Goal: Communication & Community: Share content

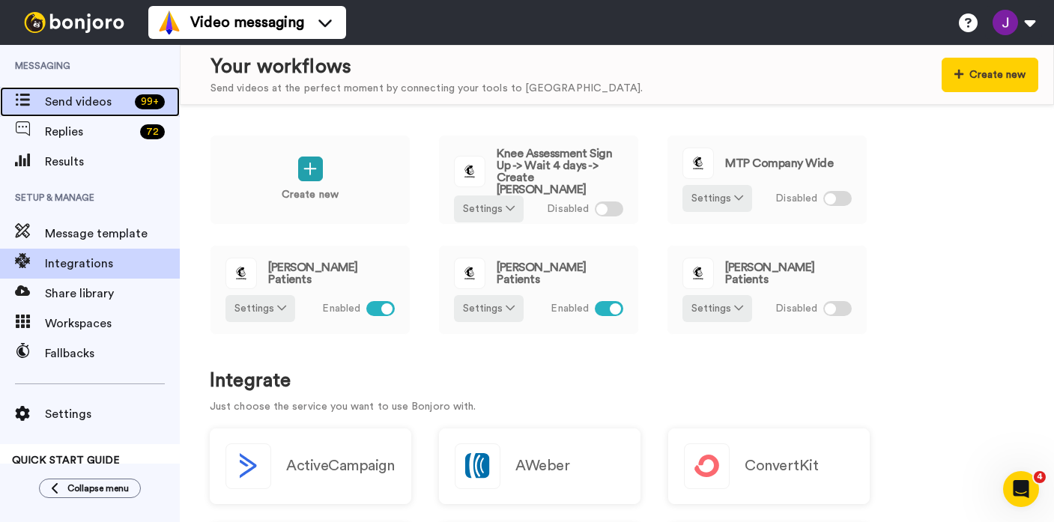
click at [68, 100] on span "Send videos" at bounding box center [87, 102] width 84 height 18
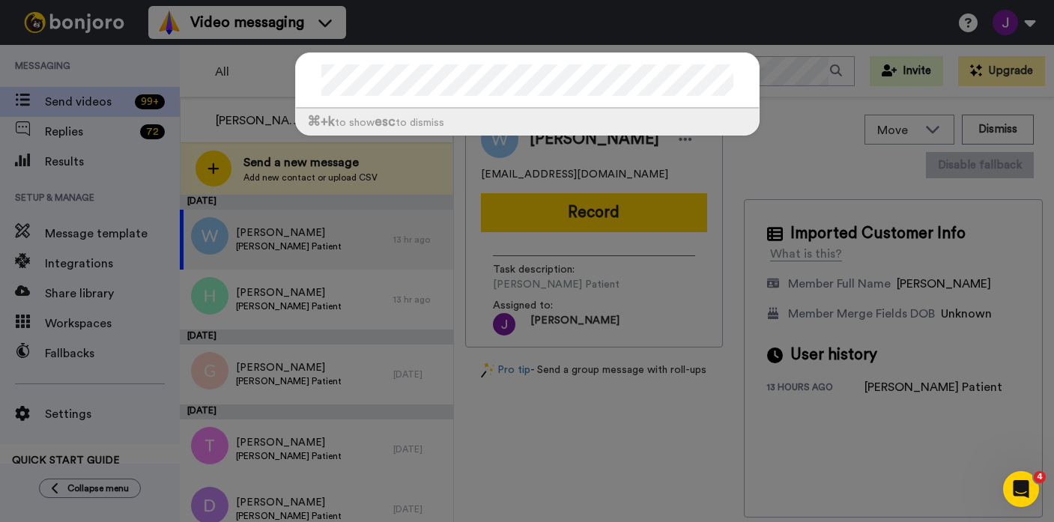
click at [301, 162] on div "⌘ +k to show esc to dismiss" at bounding box center [527, 101] width 495 height 128
click at [200, 172] on div "⌘ +k to show esc to dismiss" at bounding box center [527, 261] width 1054 height 522
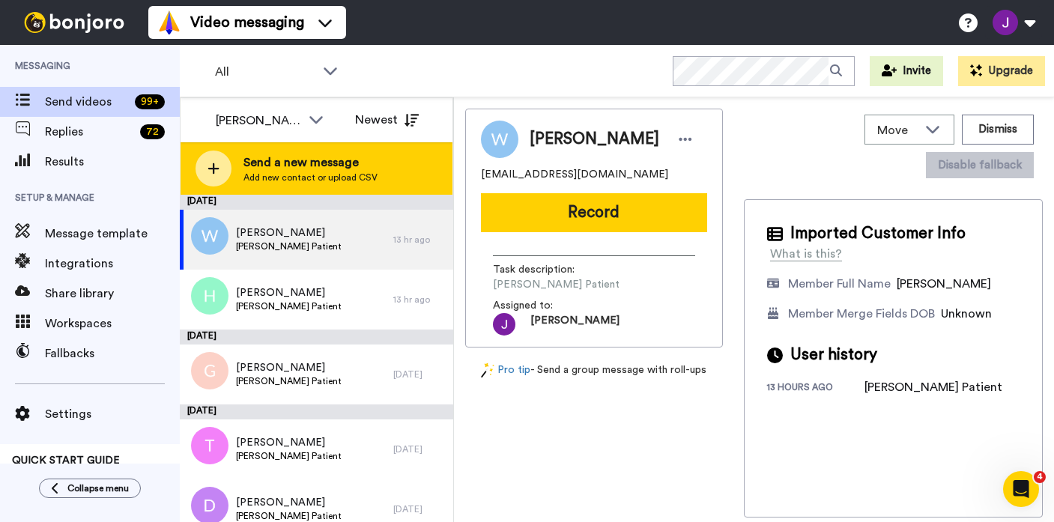
click at [220, 183] on div at bounding box center [214, 169] width 36 height 36
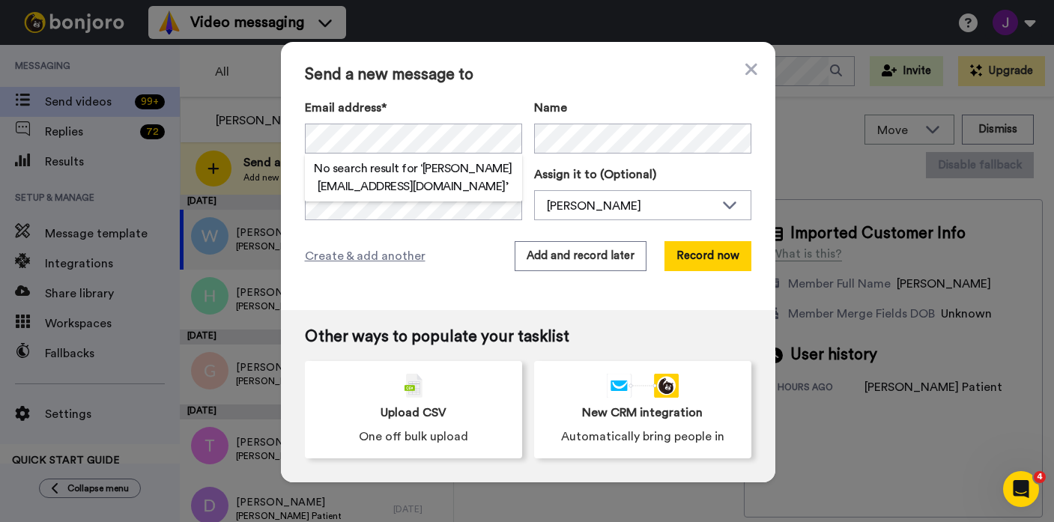
click at [457, 178] on h2 "No search result for ‘ horst.lueckl@wattlecourt.com.au ’" at bounding box center [413, 178] width 217 height 36
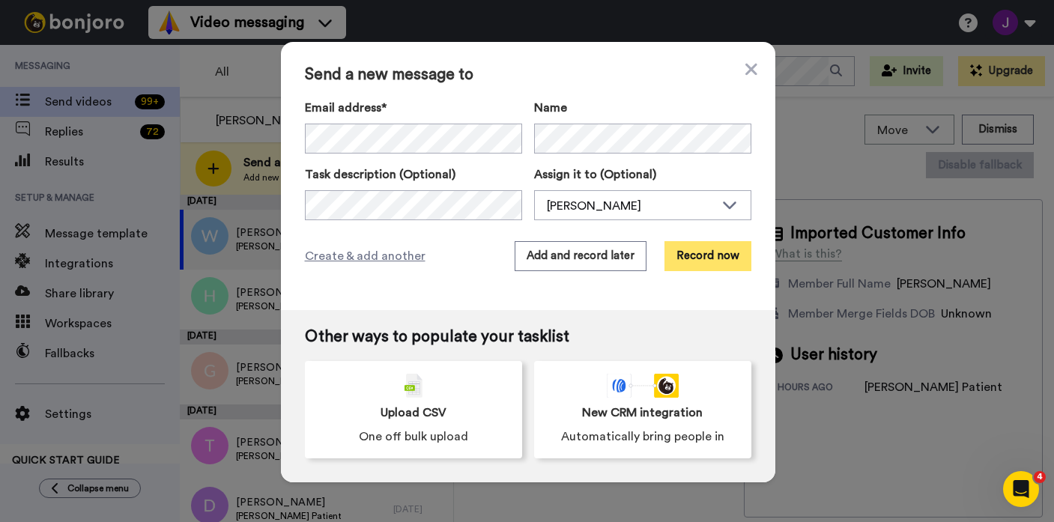
click at [707, 251] on button "Record now" at bounding box center [708, 256] width 87 height 30
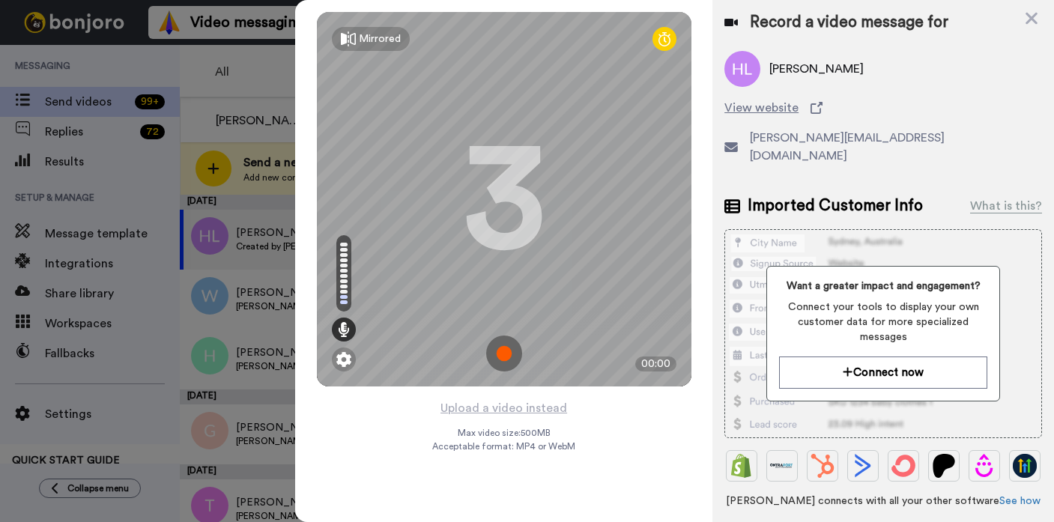
click at [496, 355] on img at bounding box center [504, 354] width 36 height 36
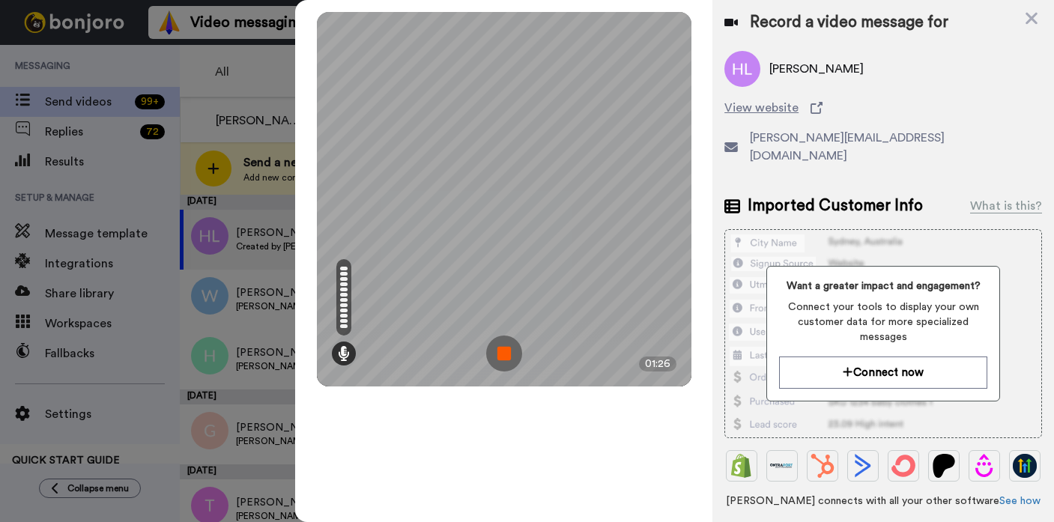
click at [499, 355] on img at bounding box center [504, 354] width 36 height 36
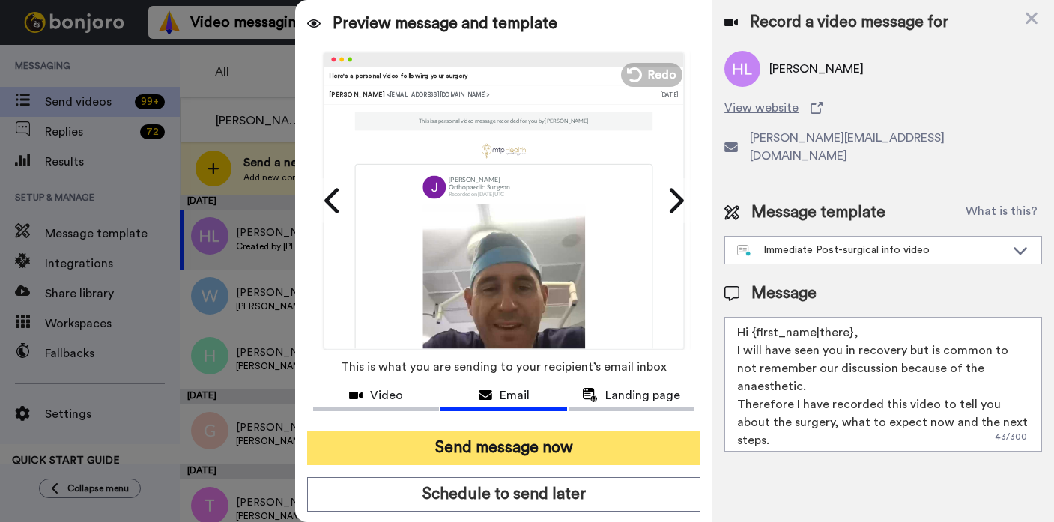
click at [559, 447] on button "Send message now" at bounding box center [503, 448] width 393 height 34
